Goal: Transaction & Acquisition: Book appointment/travel/reservation

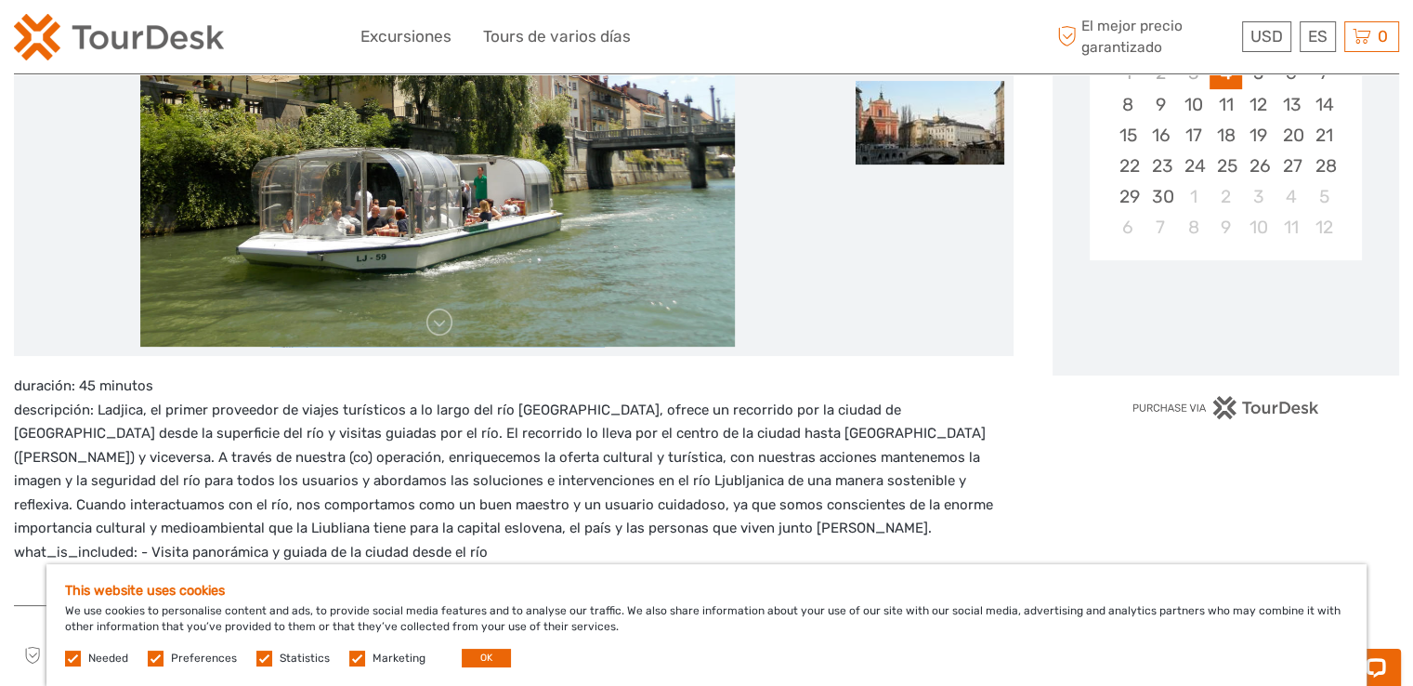
scroll to position [472, 0]
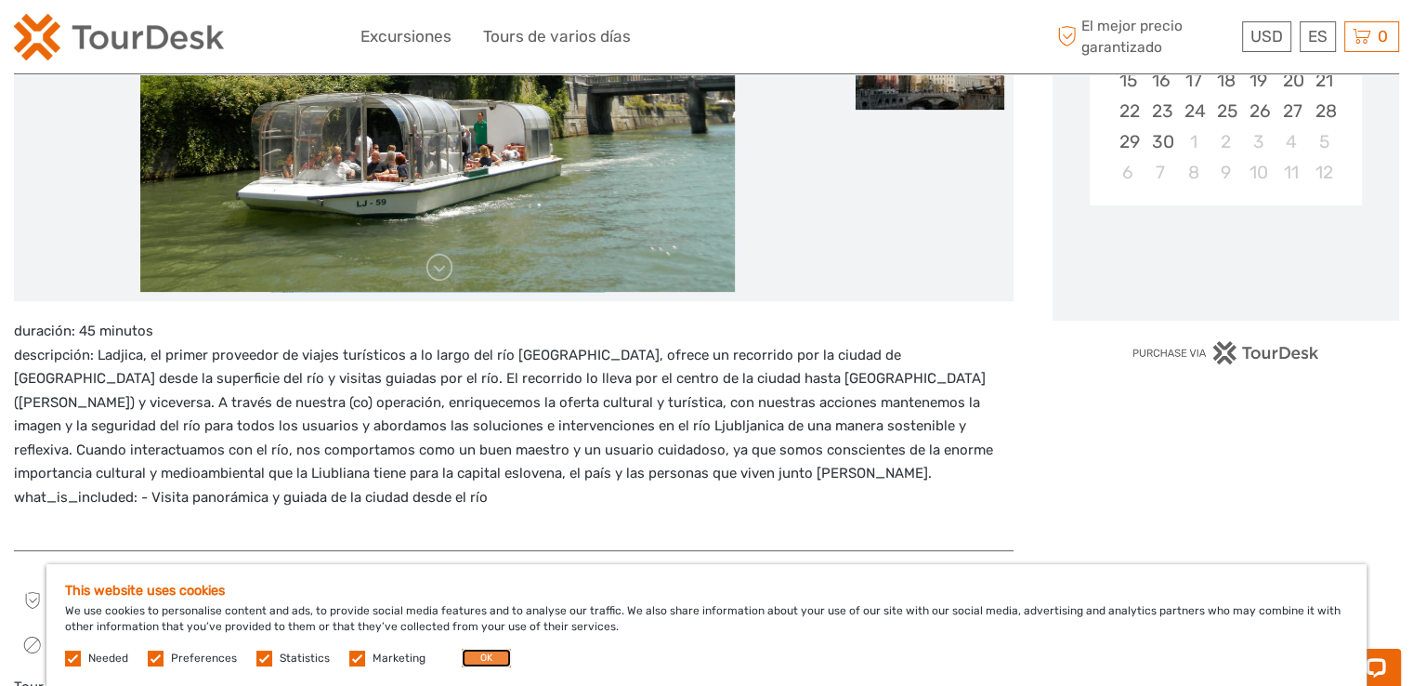
click at [483, 663] on button "OK" at bounding box center [486, 657] width 49 height 19
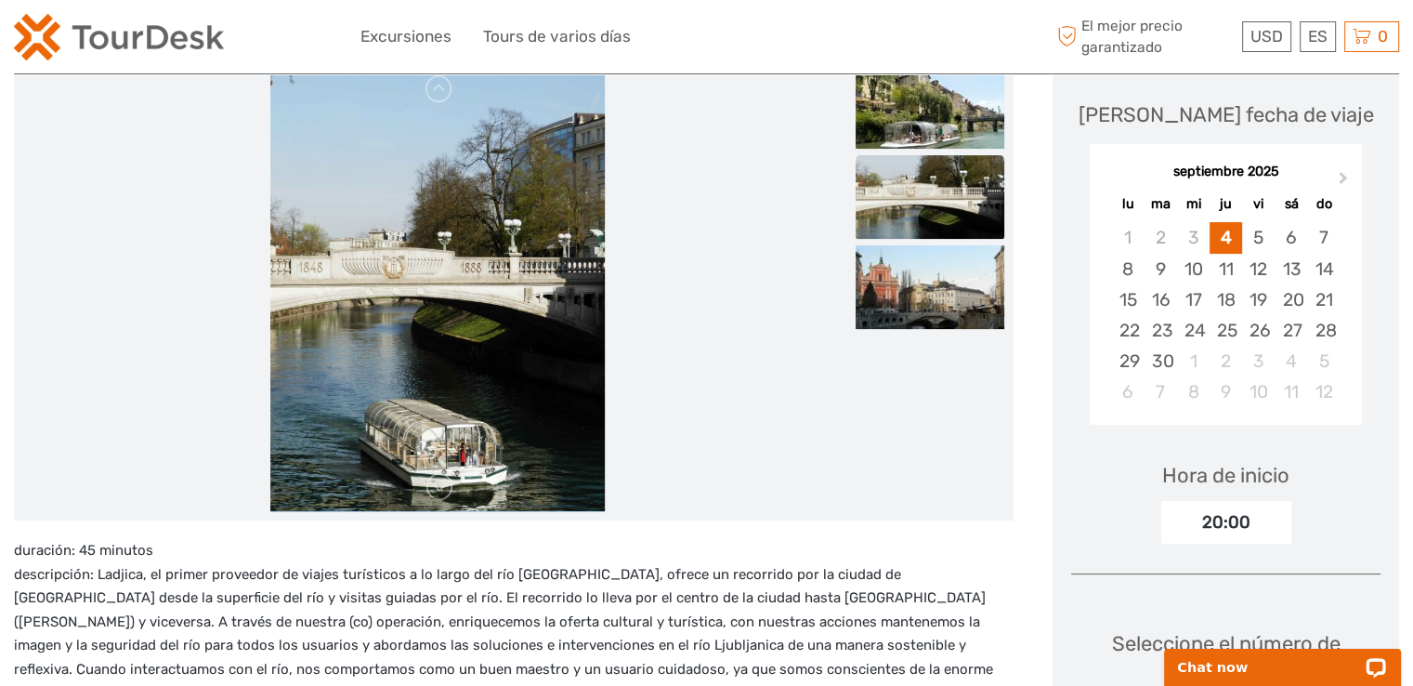
scroll to position [231, 0]
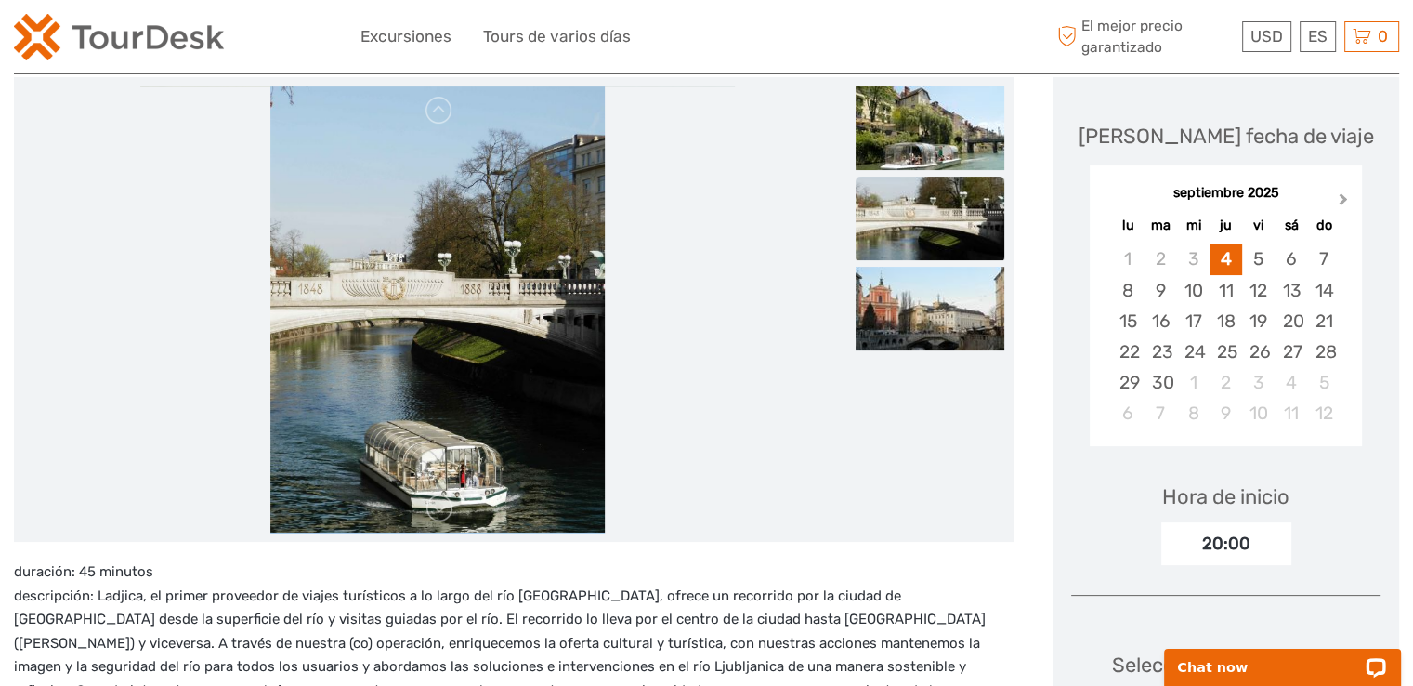
click at [1334, 193] on button "Next Month" at bounding box center [1345, 204] width 30 height 30
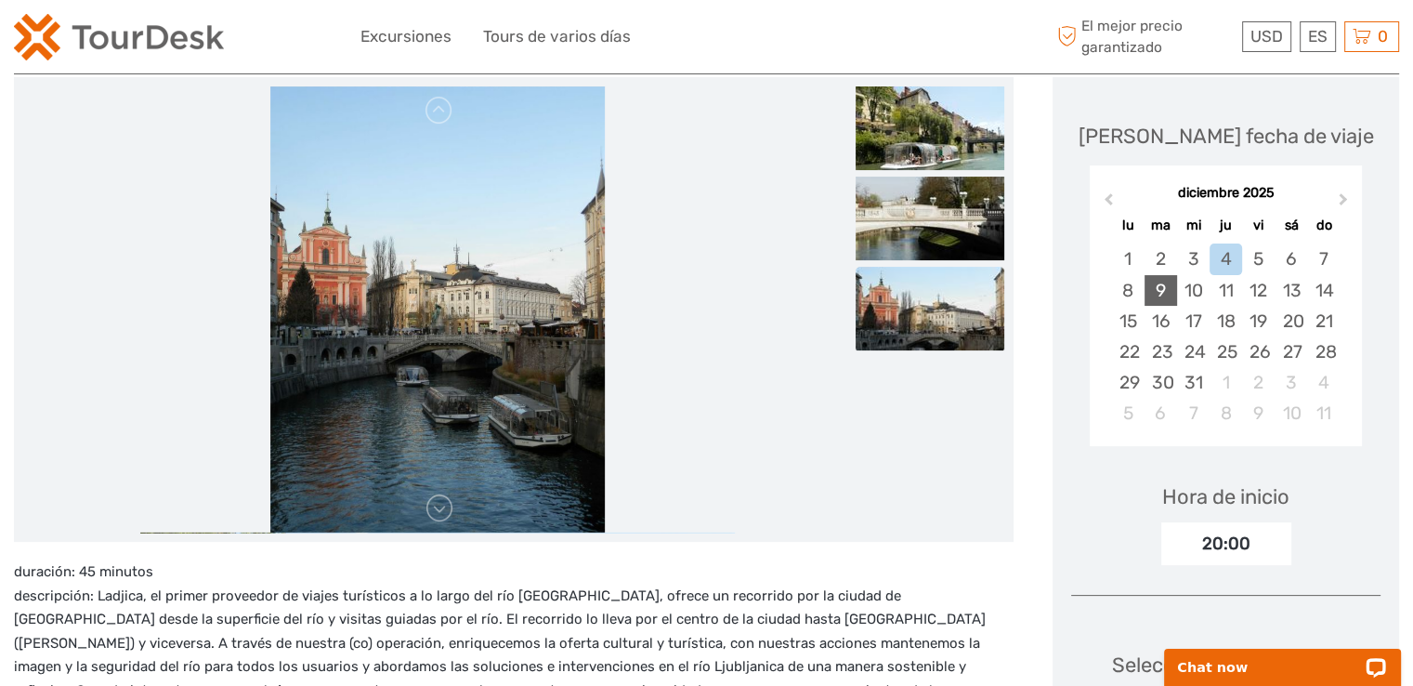
click at [1145, 302] on div "9" at bounding box center [1161, 290] width 33 height 31
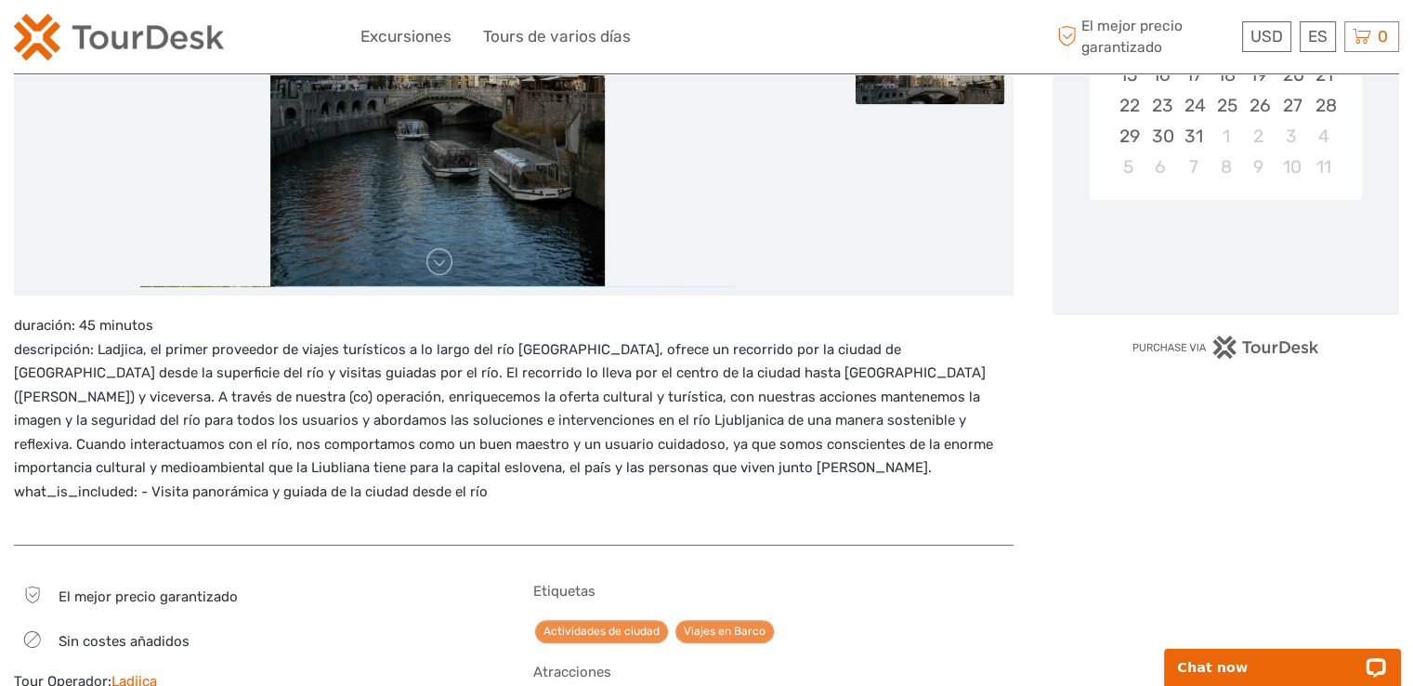
scroll to position [486, 0]
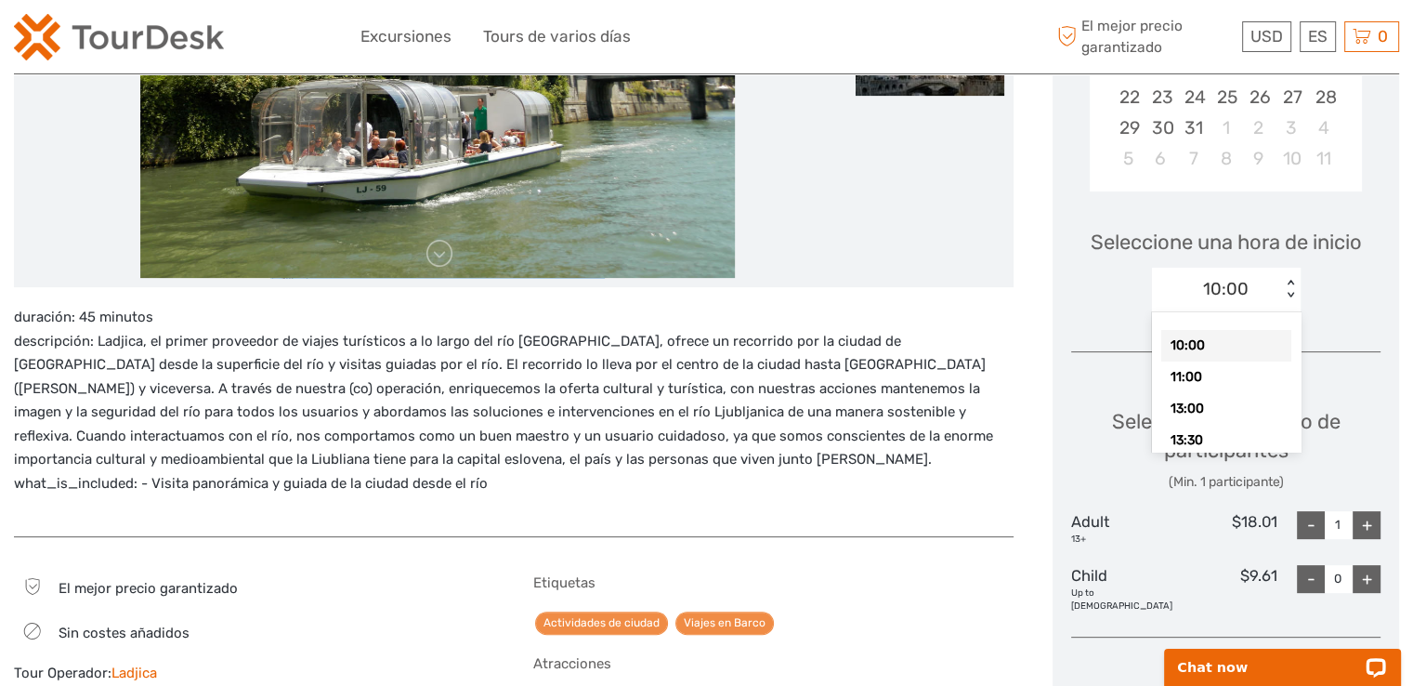
click at [1283, 299] on div "< >" at bounding box center [1291, 290] width 16 height 20
click at [1178, 393] on div "11:00" at bounding box center [1226, 377] width 130 height 32
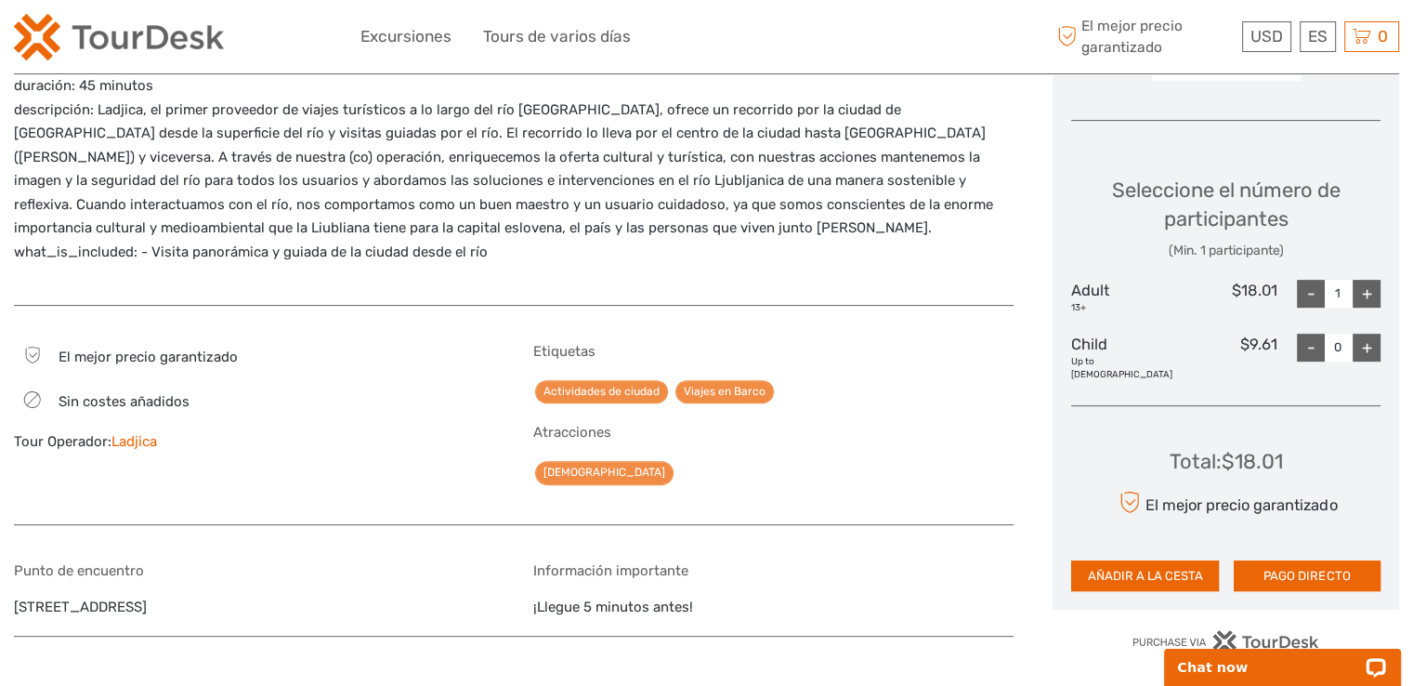
scroll to position [726, 0]
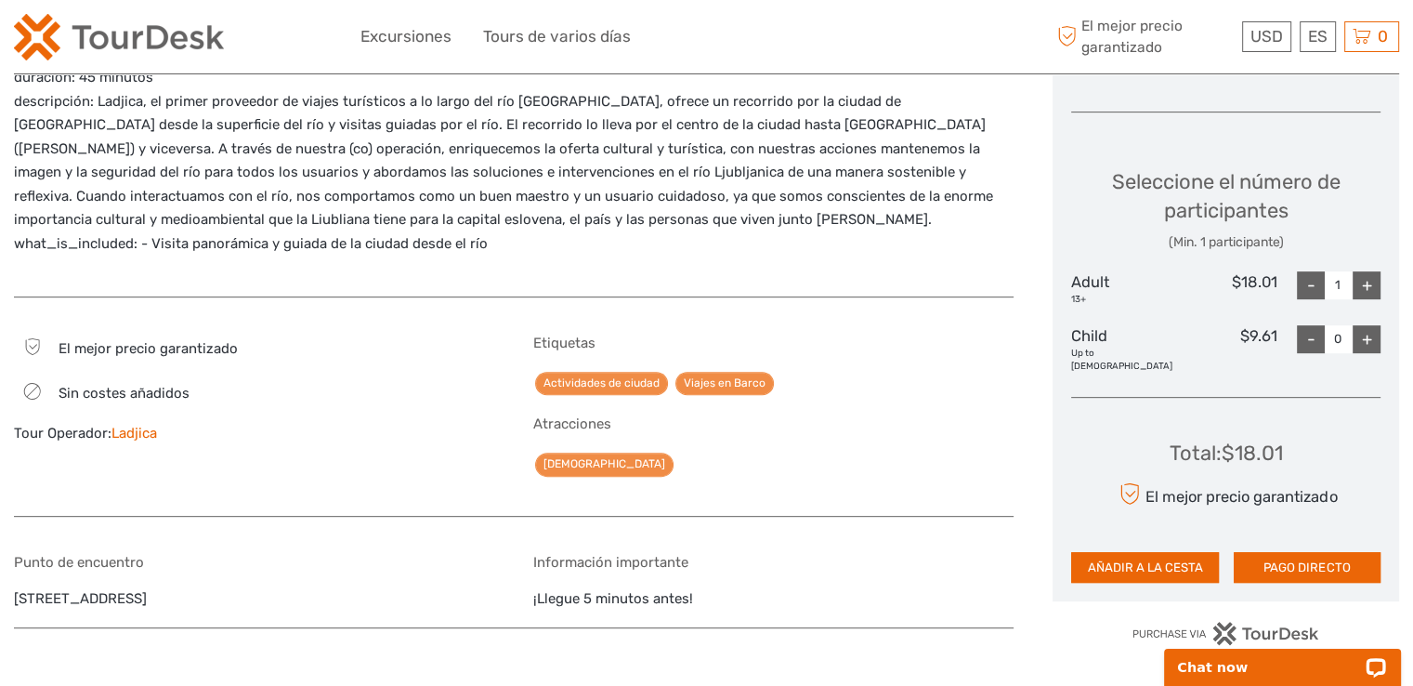
click at [1370, 299] on div "+" at bounding box center [1367, 285] width 28 height 28
type input "3"
click at [1370, 353] on div "+" at bounding box center [1367, 339] width 28 height 28
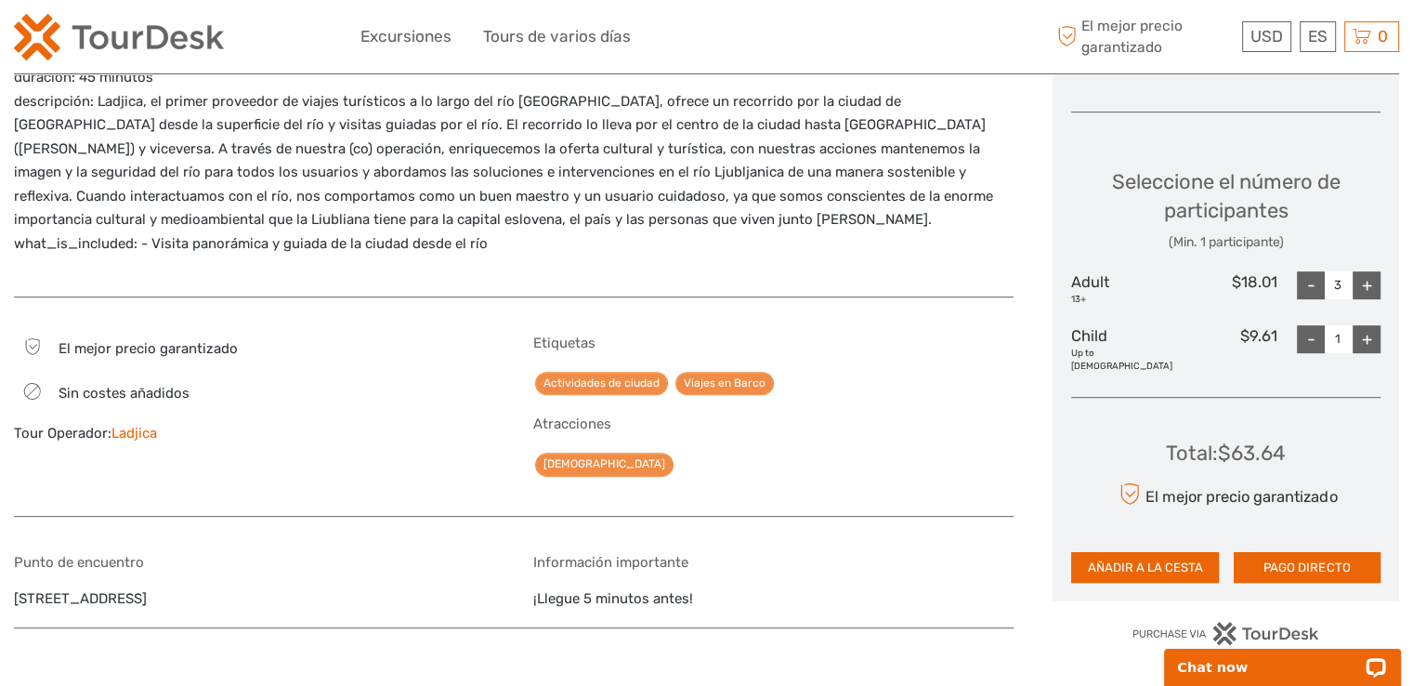
type input "2"
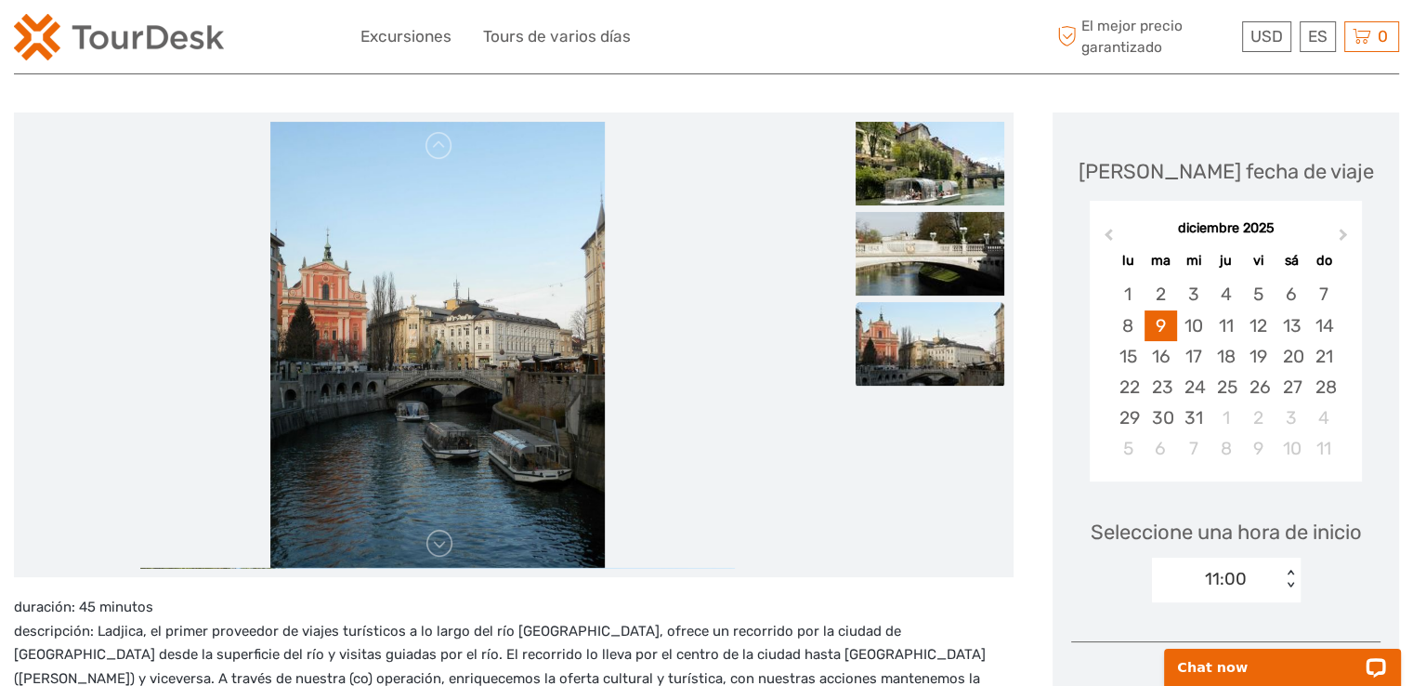
scroll to position [0, 0]
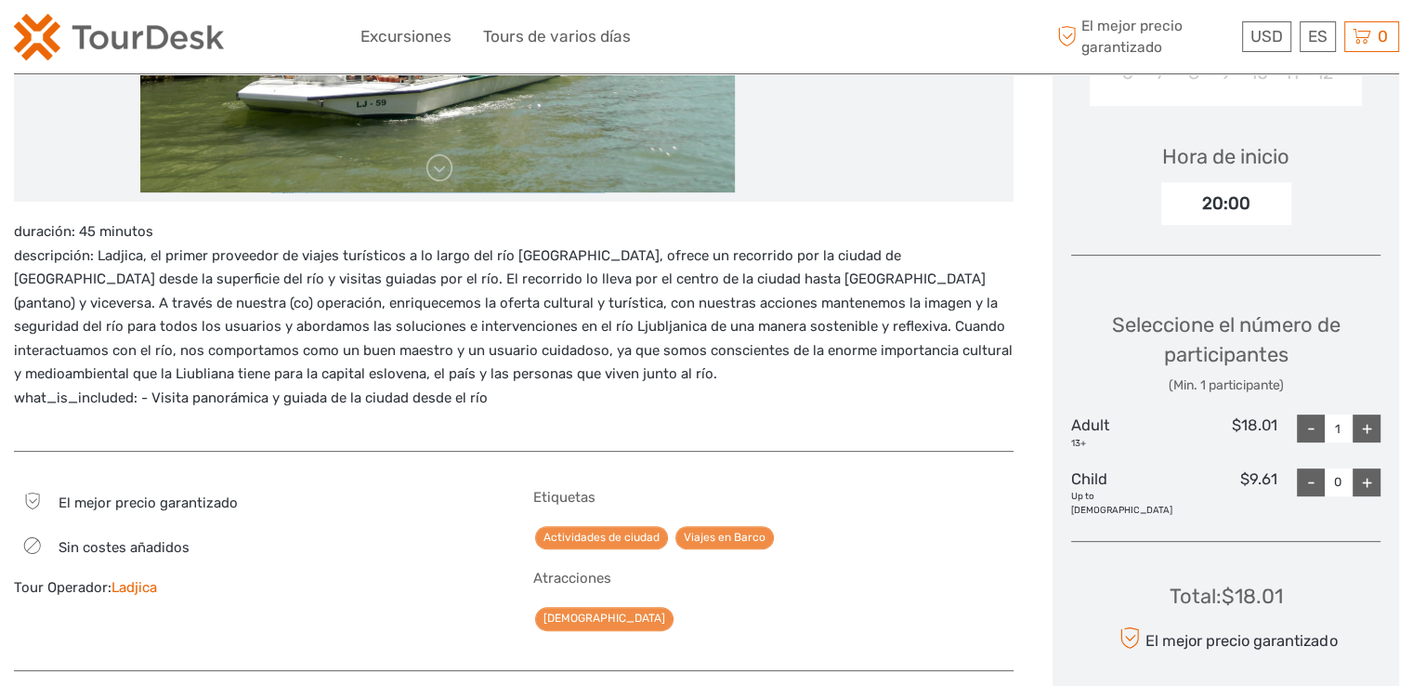
scroll to position [579, 0]
